Goal: Task Accomplishment & Management: Use online tool/utility

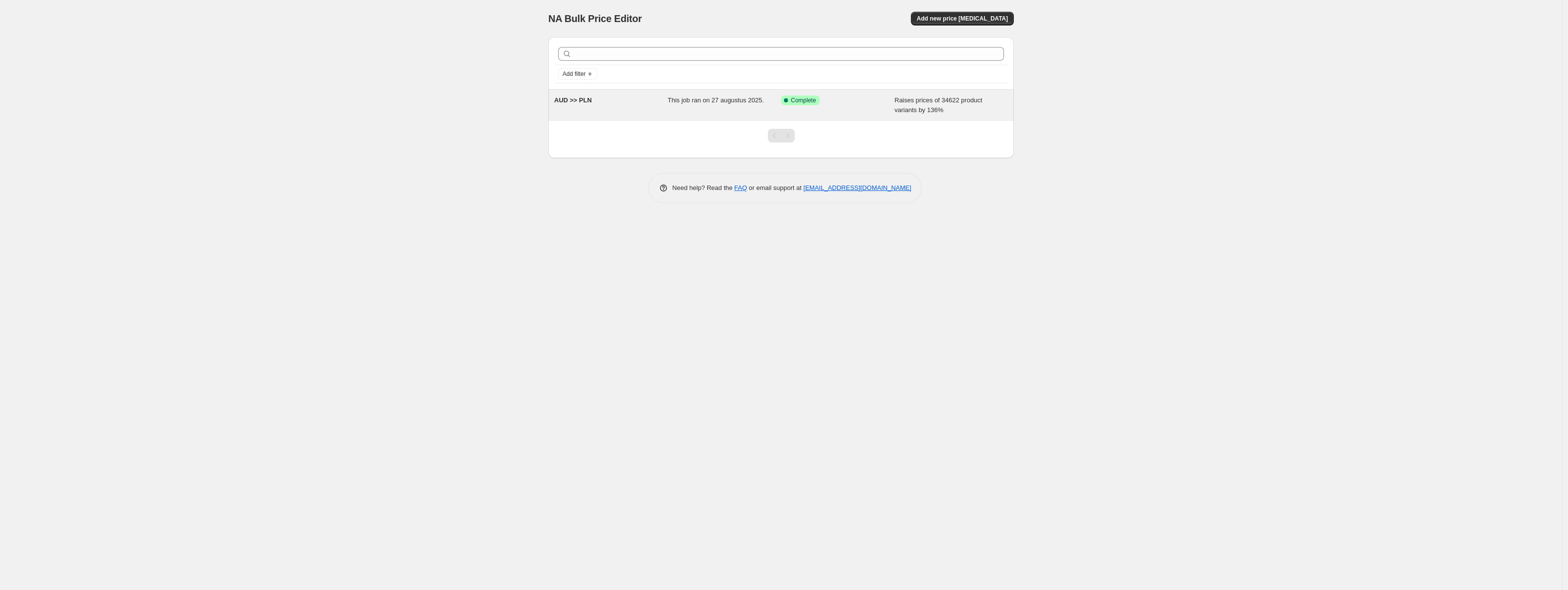
click at [600, 102] on div "AUD >> PLN" at bounding box center [611, 105] width 114 height 19
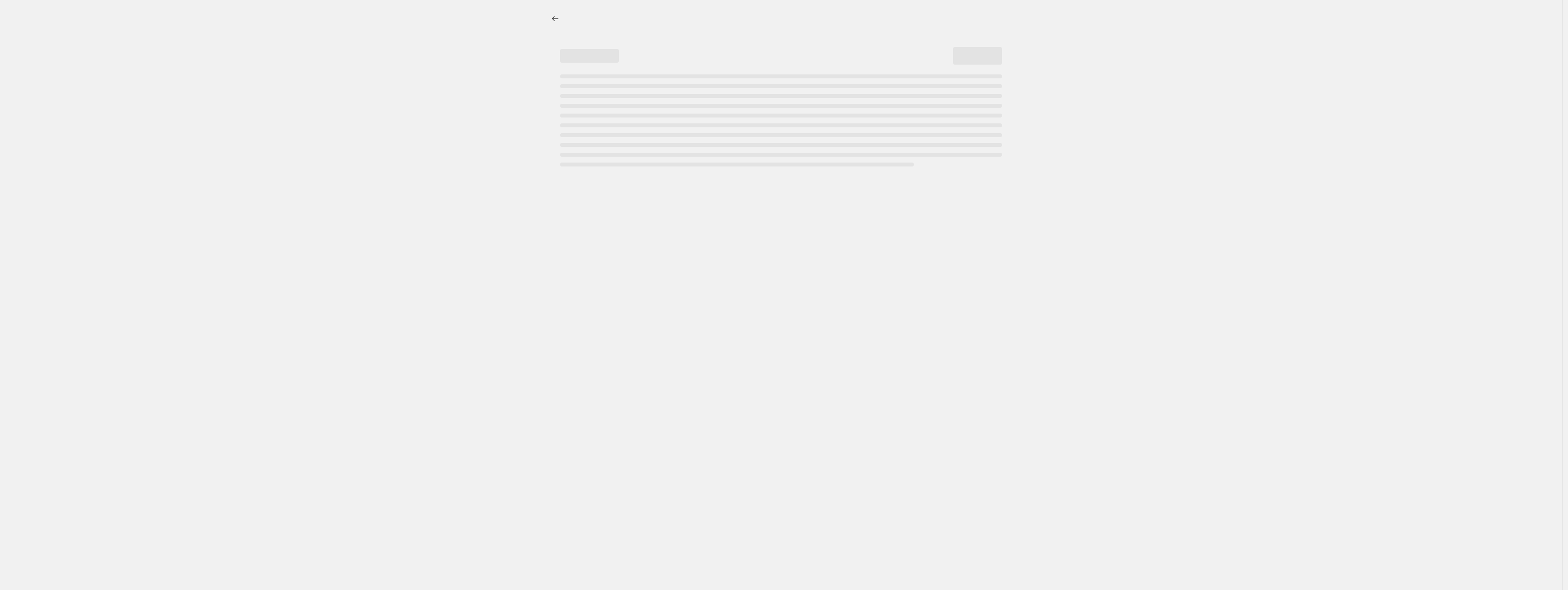
select select "percentage"
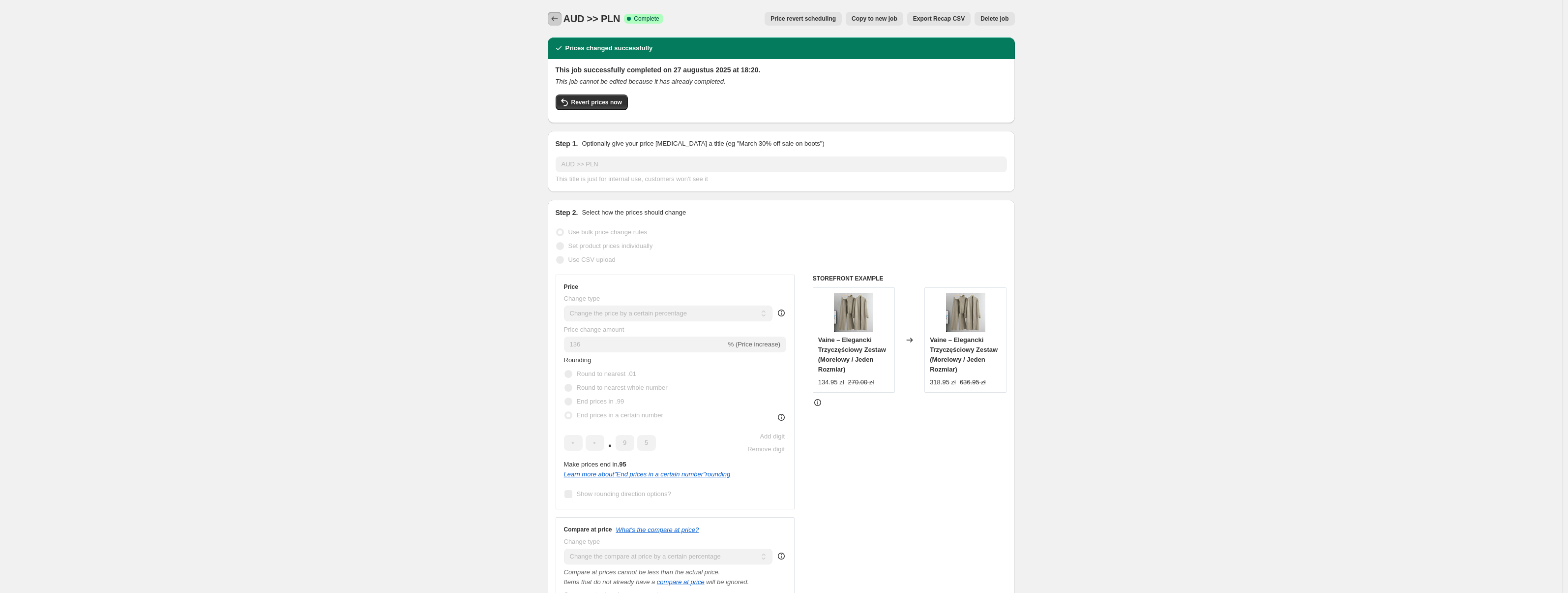
click at [552, 20] on icon "Price change jobs" at bounding box center [555, 19] width 10 height 10
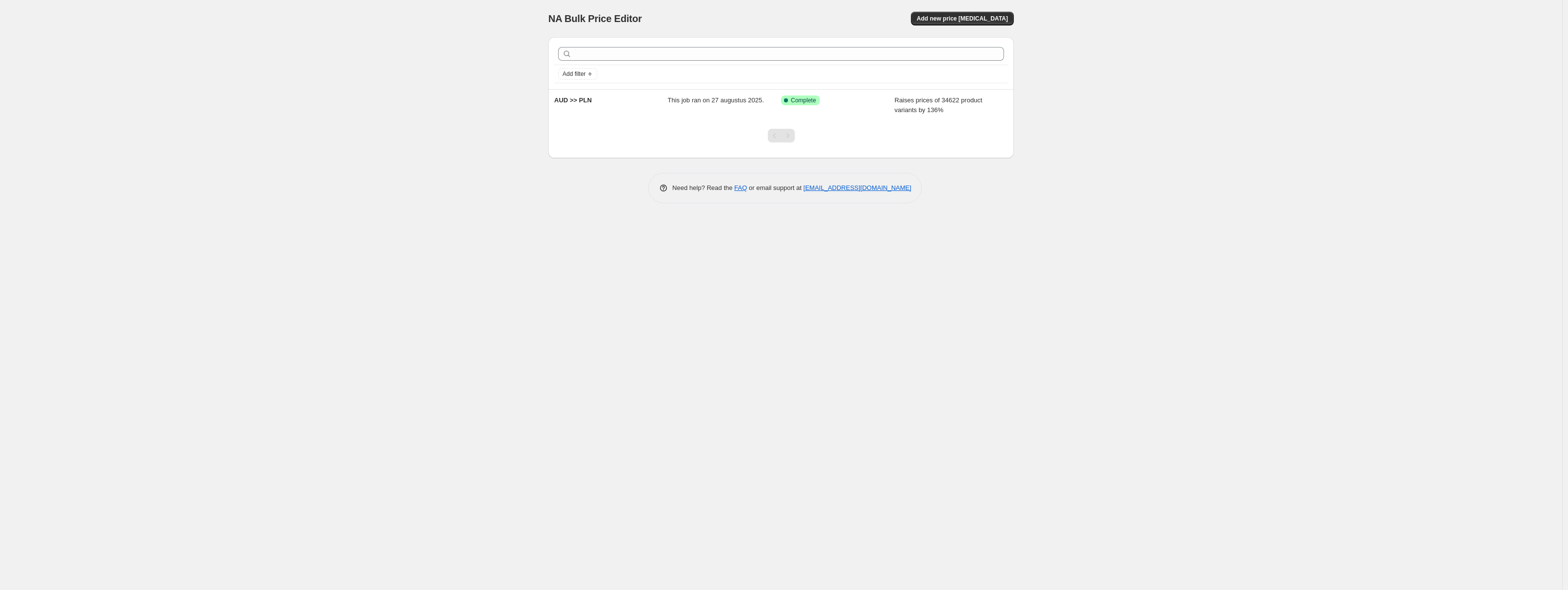
click at [981, 9] on div "NA Bulk Price Editor. This page is ready NA Bulk Price Editor Add new price [ME…" at bounding box center [781, 18] width 466 height 37
click at [981, 13] on button "Add new price [MEDICAL_DATA]" at bounding box center [962, 18] width 103 height 14
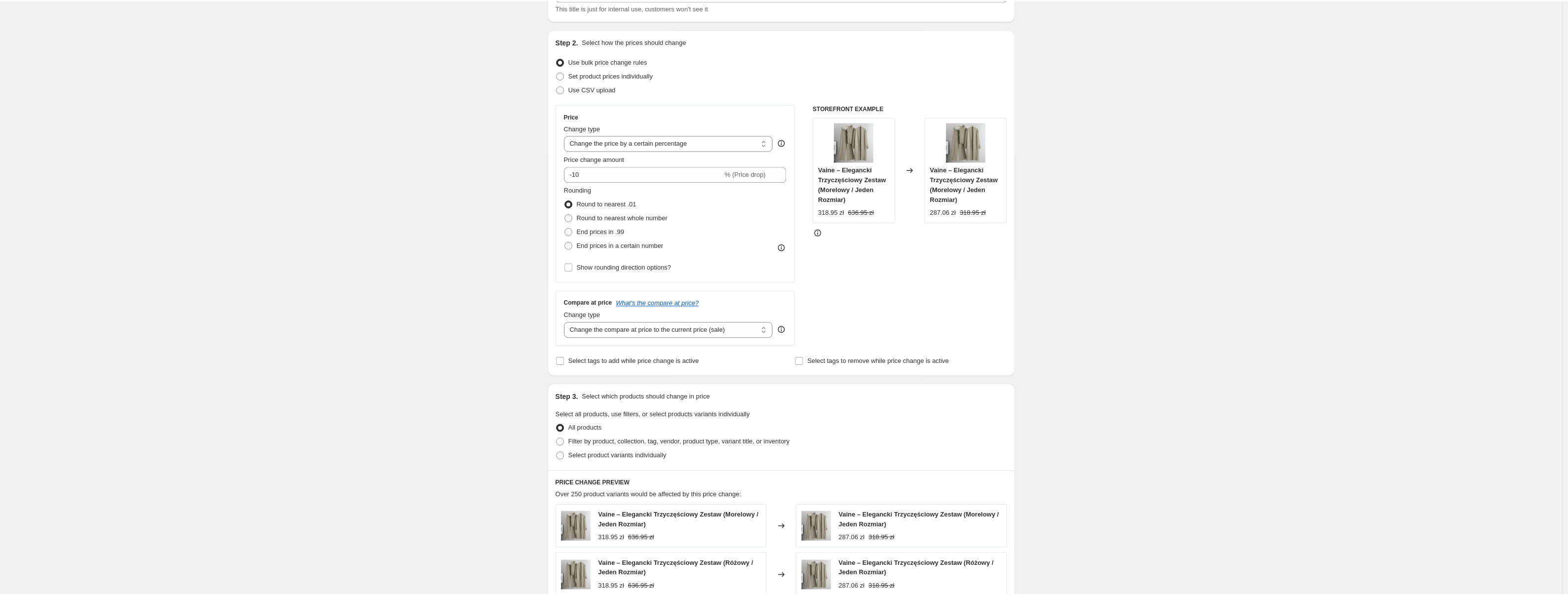
scroll to position [78, 0]
click at [692, 146] on select "Change the price to a certain amount Change the price by a certain amount Chang…" at bounding box center [671, 143] width 210 height 16
select select "no_change"
click at [568, 135] on select "Change the price to a certain amount Change the price by a certain amount Chang…" at bounding box center [671, 143] width 210 height 16
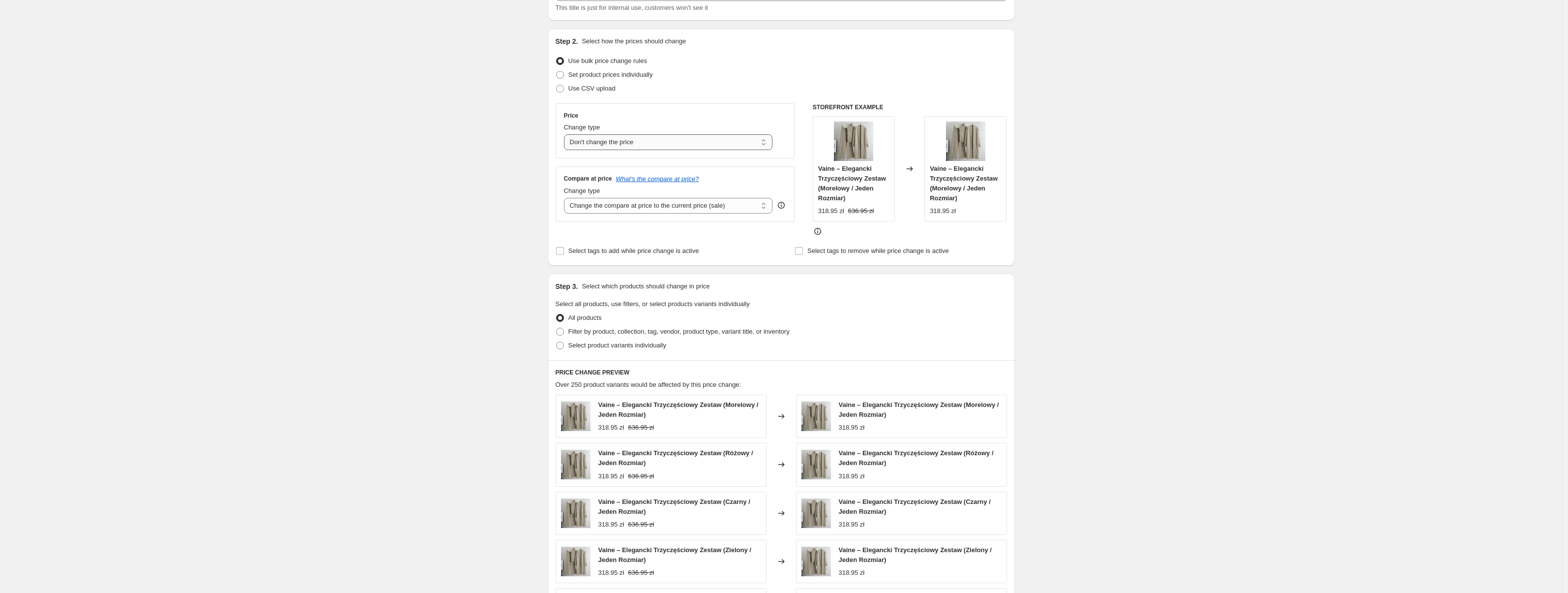
click at [713, 144] on select "Change the price to a certain amount Change the price by a certain amount Chang…" at bounding box center [668, 142] width 209 height 16
